Goal: Task Accomplishment & Management: Manage account settings

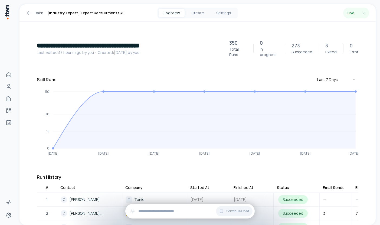
scroll to position [0, 167]
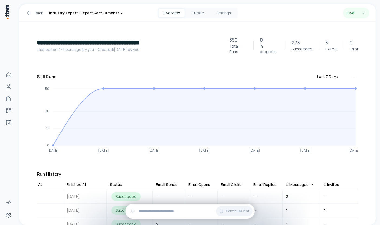
scroll to position [0, 0]
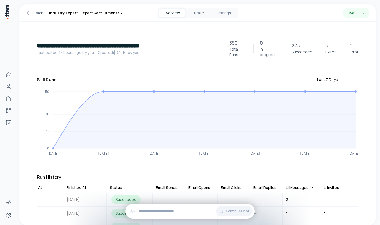
click at [31, 14] on icon at bounding box center [29, 13] width 6 height 6
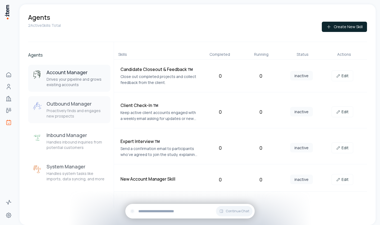
click at [72, 107] on div "Outbound Manager Proactively finds and engages new prospects" at bounding box center [77, 109] width 60 height 18
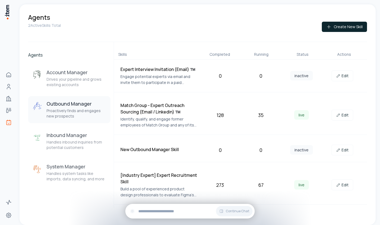
click at [146, 181] on h4 "[Industry Expert] Expert Recruitment Skill" at bounding box center [158, 178] width 77 height 13
click at [172, 181] on h4 "[Industry Expert] Expert Recruitment Skill" at bounding box center [158, 178] width 77 height 13
click at [341, 187] on link "Edit" at bounding box center [342, 184] width 22 height 11
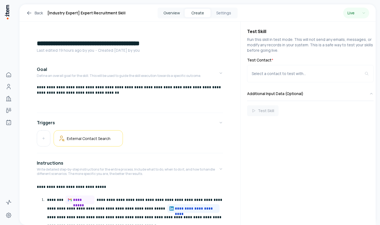
click at [173, 10] on button "Overview" at bounding box center [172, 13] width 26 height 9
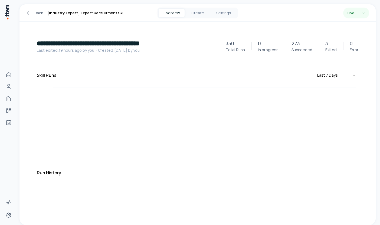
click at [172, 16] on button "Overview" at bounding box center [172, 13] width 26 height 9
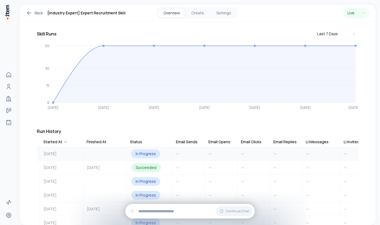
scroll to position [0, 147]
click at [246, 139] on div "Email Clicks" at bounding box center [251, 141] width 21 height 5
click at [248, 139] on div "Email Clicks" at bounding box center [254, 141] width 26 height 5
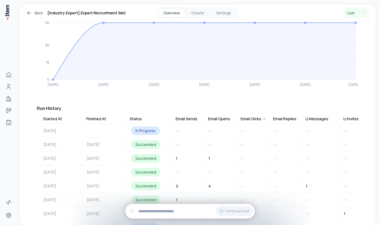
scroll to position [69, 0]
click at [250, 116] on div "Email Clicks" at bounding box center [254, 118] width 26 height 5
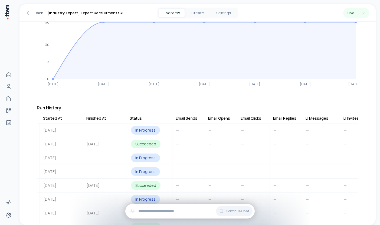
click at [250, 116] on div "Email Clicks" at bounding box center [251, 118] width 21 height 5
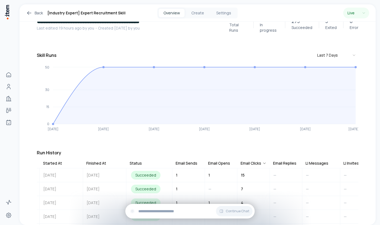
scroll to position [18, 0]
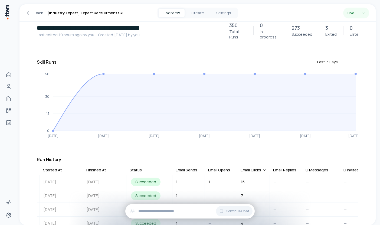
click at [26, 11] on icon at bounding box center [29, 13] width 6 height 6
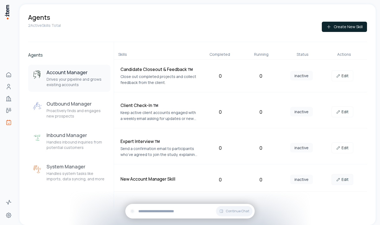
click at [342, 179] on link "Edit" at bounding box center [342, 179] width 22 height 11
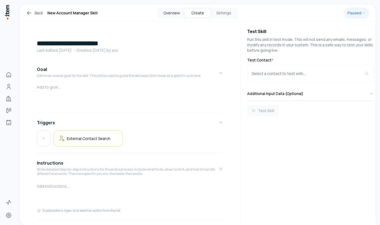
click at [173, 14] on button "Overview" at bounding box center [172, 13] width 26 height 9
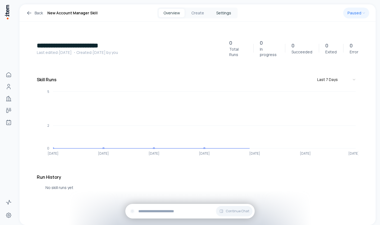
click at [222, 13] on button "Settings" at bounding box center [223, 13] width 26 height 9
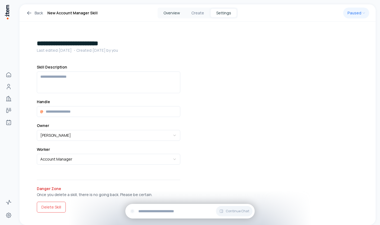
click at [174, 12] on button "Overview" at bounding box center [172, 13] width 26 height 9
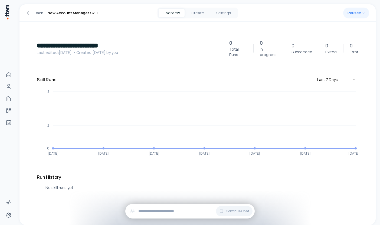
click at [28, 11] on icon at bounding box center [29, 13] width 6 height 6
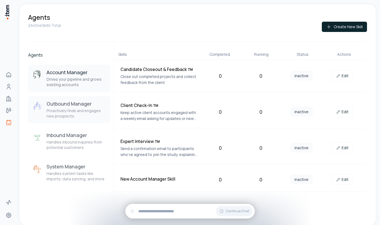
click at [60, 105] on h3 "Outbound Manager" at bounding box center [77, 103] width 60 height 6
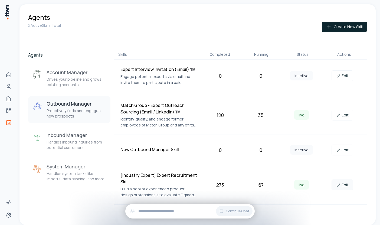
click at [340, 185] on icon at bounding box center [338, 185] width 4 height 4
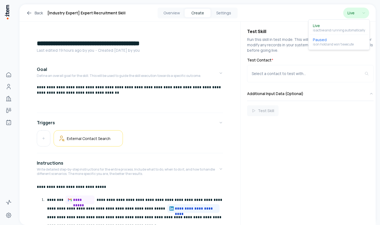
click at [365, 13] on html "**********" at bounding box center [190, 112] width 380 height 225
click at [284, 3] on html "**********" at bounding box center [190, 112] width 380 height 225
click at [222, 16] on button "Settings" at bounding box center [223, 13] width 26 height 9
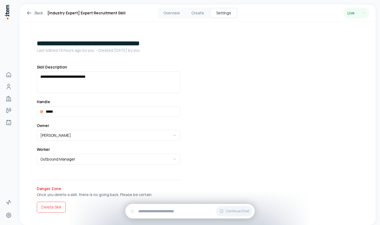
scroll to position [5, 0]
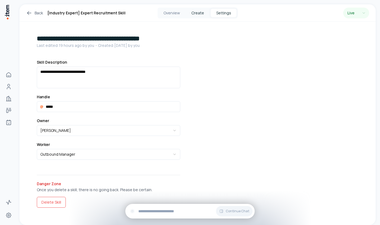
click at [203, 11] on button "Create" at bounding box center [198, 13] width 26 height 9
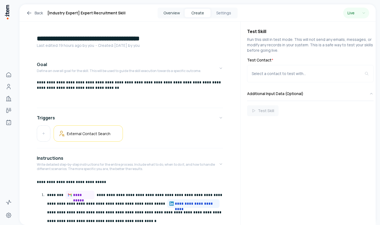
click at [166, 14] on button "Overview" at bounding box center [172, 13] width 26 height 9
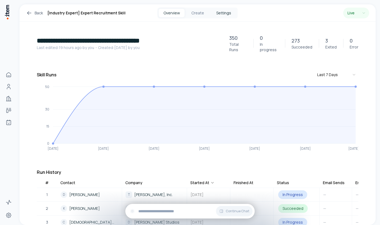
click at [220, 15] on button "Settings" at bounding box center [223, 13] width 26 height 9
click at [219, 14] on button "Settings" at bounding box center [223, 13] width 26 height 9
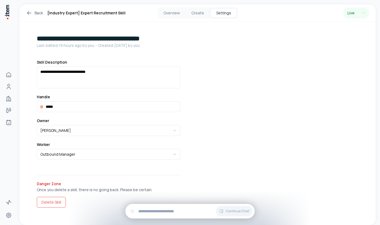
click at [235, 12] on button "Settings" at bounding box center [223, 13] width 26 height 9
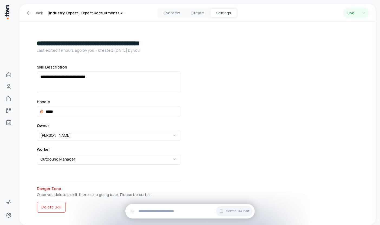
click at [28, 11] on icon at bounding box center [29, 13] width 6 height 6
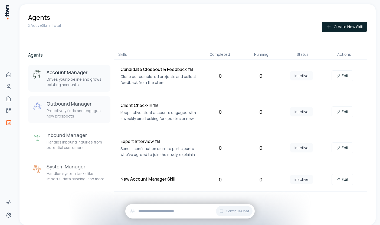
click at [67, 110] on p "Proactively finds and engages new prospects" at bounding box center [77, 113] width 60 height 11
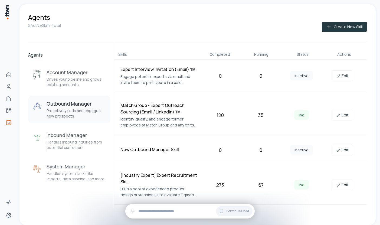
click at [339, 27] on button "Create New Skill" at bounding box center [344, 27] width 45 height 10
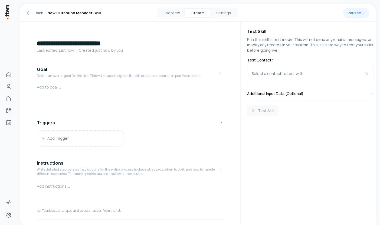
click at [71, 42] on h1 "**********" at bounding box center [130, 43] width 186 height 9
click at [30, 11] on icon at bounding box center [29, 13] width 6 height 6
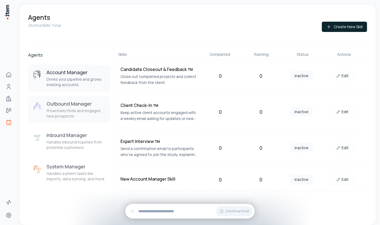
click at [57, 114] on p "Proactively finds and engages new prospects" at bounding box center [77, 113] width 60 height 11
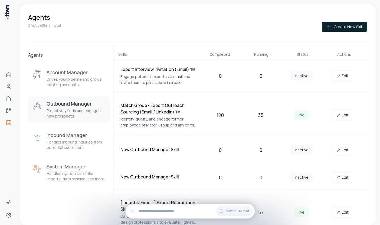
scroll to position [7, 0]
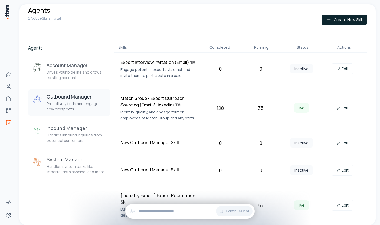
click at [163, 195] on h4 "[Industry Expert] Expert Recruitment Skill" at bounding box center [158, 198] width 77 height 13
copy h4 "[Industry Expert] Expert Recruitment Skill"
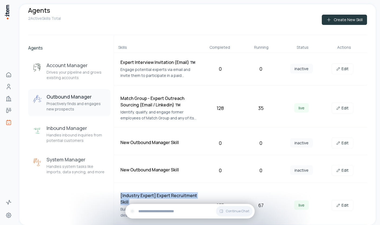
click at [335, 21] on button "Create New Skill" at bounding box center [344, 20] width 45 height 10
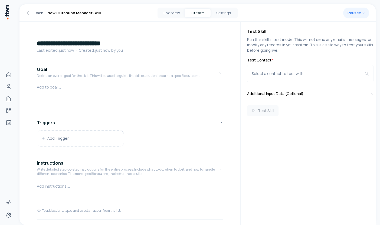
click at [76, 40] on h1 "**********" at bounding box center [130, 43] width 186 height 9
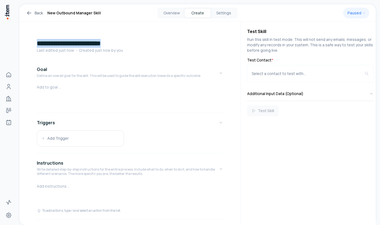
click at [76, 40] on h1 "**********" at bounding box center [130, 43] width 186 height 9
paste h1
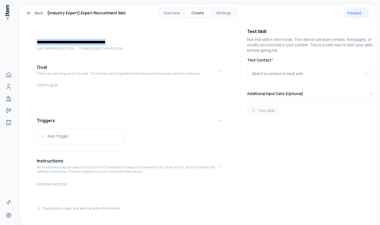
click at [80, 41] on h4 "**********" at bounding box center [130, 42] width 186 height 6
click at [133, 41] on h4 "**********" at bounding box center [130, 42] width 186 height 6
drag, startPoint x: 73, startPoint y: 42, endPoint x: 143, endPoint y: 39, distance: 70.4
click at [143, 39] on h4 "**********" at bounding box center [130, 42] width 186 height 6
click at [71, 28] on div "**********" at bounding box center [129, 170] width 221 height 297
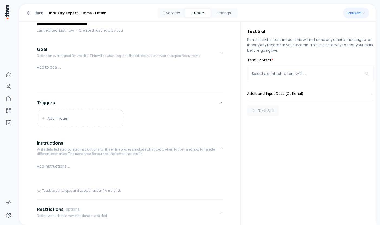
scroll to position [20, 0]
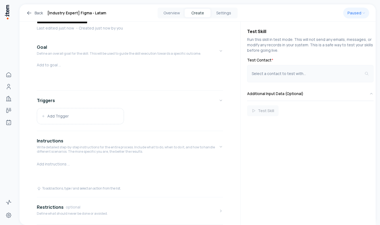
click at [257, 75] on div "Select a contact to test with..." at bounding box center [308, 73] width 113 height 5
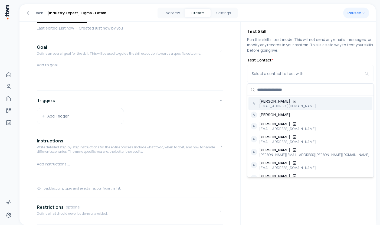
click at [247, 55] on div "Run this skill in test mode. This will not send any emails, messages, or modify…" at bounding box center [310, 76] width 126 height 79
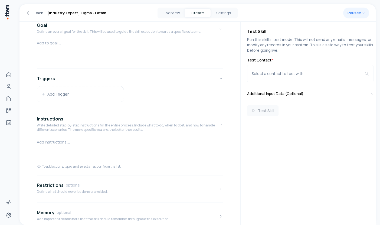
scroll to position [0, 0]
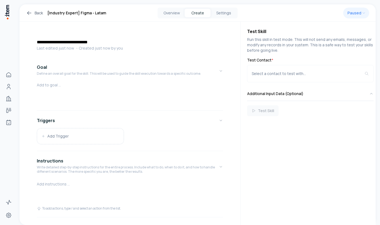
click at [40, 12] on link "Back" at bounding box center [34, 13] width 17 height 6
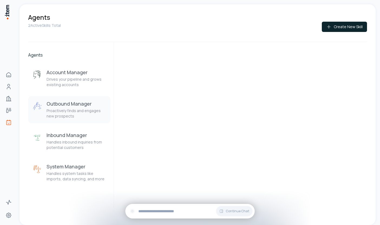
click at [72, 112] on p "Proactively finds and engages new prospects" at bounding box center [77, 113] width 60 height 11
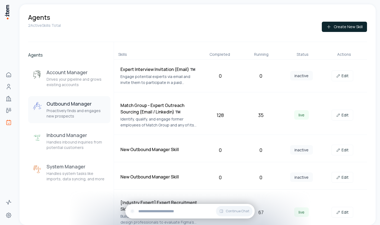
scroll to position [34, 0]
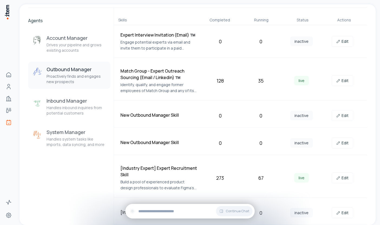
click at [146, 177] on h4 "[Industry Expert] Expert Recruitment Skill" at bounding box center [158, 171] width 77 height 13
click at [339, 180] on link "Edit" at bounding box center [342, 177] width 22 height 11
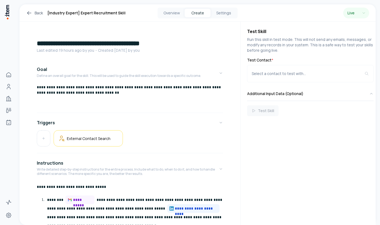
scroll to position [11, 0]
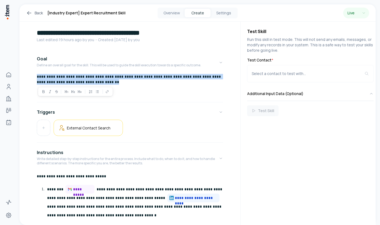
drag, startPoint x: 113, startPoint y: 84, endPoint x: 34, endPoint y: 77, distance: 79.1
click at [34, 77] on div "**********" at bounding box center [129, 213] width 221 height 405
copy p "**********"
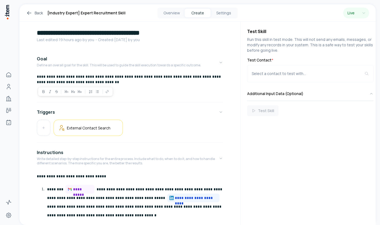
click at [56, 78] on p "**********" at bounding box center [130, 79] width 186 height 11
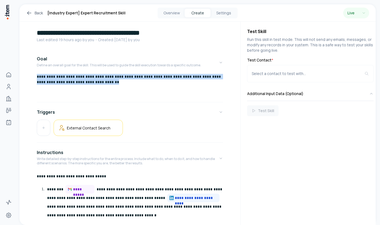
click at [56, 78] on p "**********" at bounding box center [130, 79] width 186 height 11
click at [130, 111] on button "Triggers" at bounding box center [130, 111] width 186 height 15
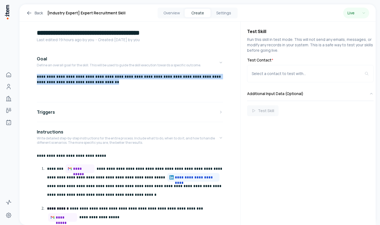
copy p "**********"
click at [29, 13] on icon at bounding box center [29, 13] width 6 height 6
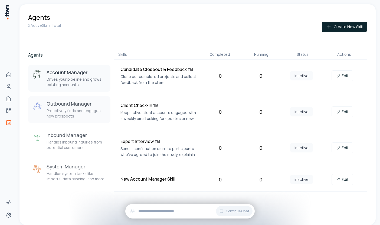
click at [75, 117] on p "Proactively finds and engages new prospects" at bounding box center [77, 113] width 60 height 11
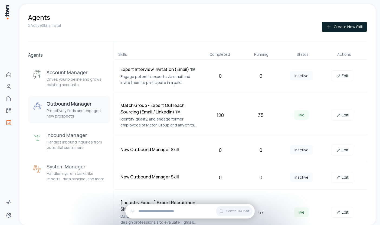
scroll to position [34, 0]
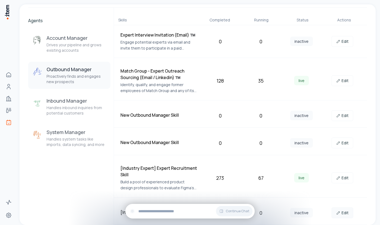
click at [344, 209] on link "Edit" at bounding box center [342, 212] width 22 height 11
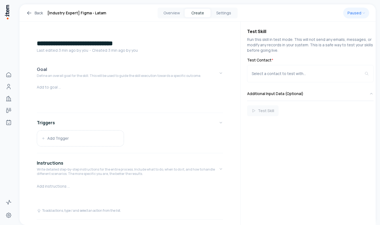
click at [64, 76] on p "Define an overall goal for the skill. This will be used to guide the skill exec…" at bounding box center [119, 76] width 164 height 4
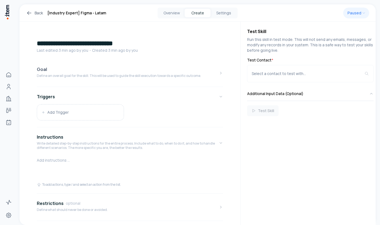
click at [53, 80] on button "Goal Define an overall goal for the skill. This will be used to guide the skill…" at bounding box center [130, 73] width 186 height 23
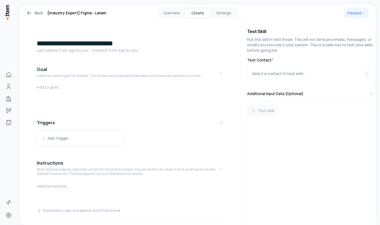
click at [50, 89] on p at bounding box center [130, 86] width 186 height 5
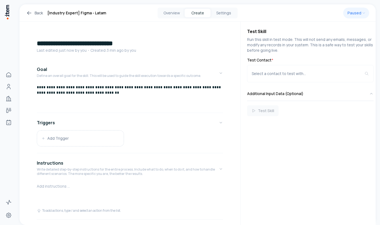
click at [31, 13] on icon at bounding box center [29, 13] width 6 height 6
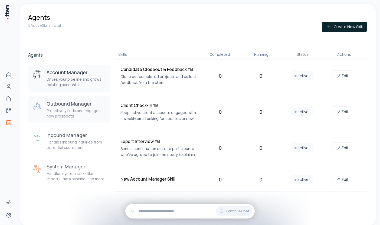
click at [57, 112] on p "Proactively finds and engages new prospects" at bounding box center [77, 113] width 60 height 11
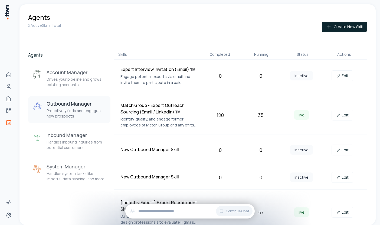
scroll to position [43, 0]
